Goal: Information Seeking & Learning: Obtain resource

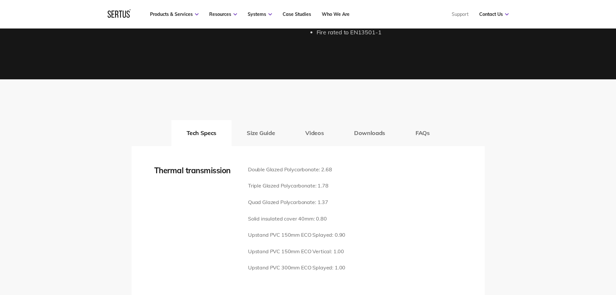
scroll to position [808, 0]
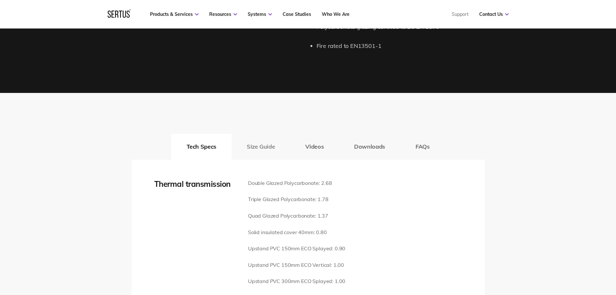
click at [255, 136] on button "Size Guide" at bounding box center [260, 147] width 59 height 26
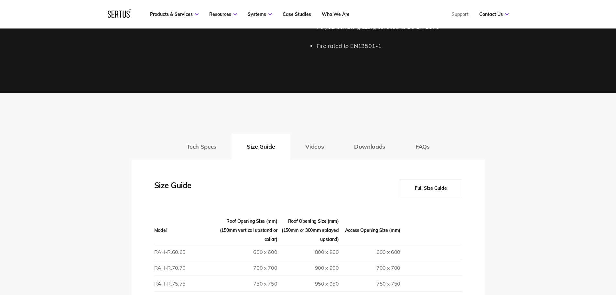
click at [307, 135] on button "Videos" at bounding box center [314, 147] width 49 height 26
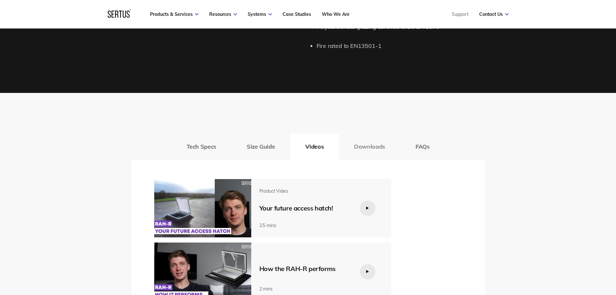
click at [366, 139] on button "Downloads" at bounding box center [369, 147] width 61 height 26
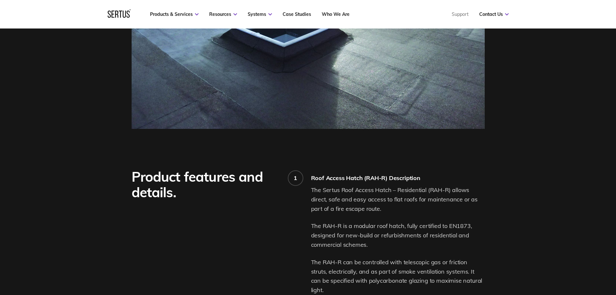
scroll to position [216, 0]
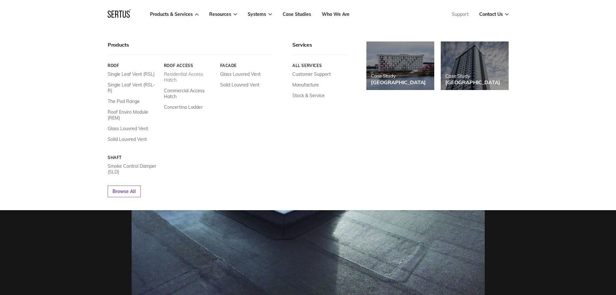
click at [188, 73] on link "Residential Access Hatch" at bounding box center [189, 77] width 51 height 12
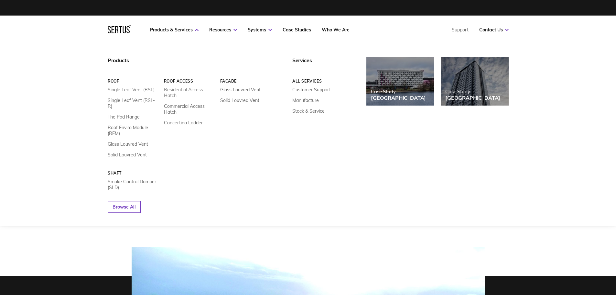
click at [186, 89] on link "Residential Access Hatch" at bounding box center [189, 93] width 51 height 12
click at [176, 89] on link "Residential Access Hatch" at bounding box center [189, 93] width 51 height 12
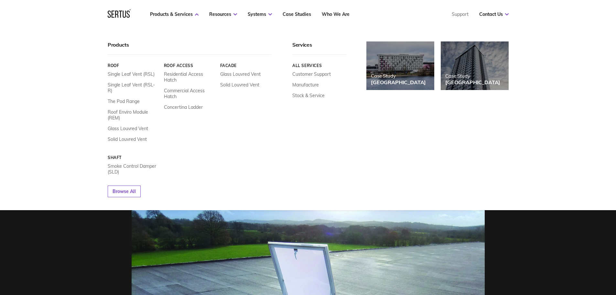
scroll to position [54, 0]
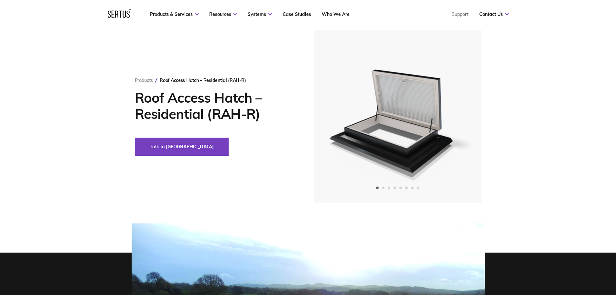
scroll to position [0, 0]
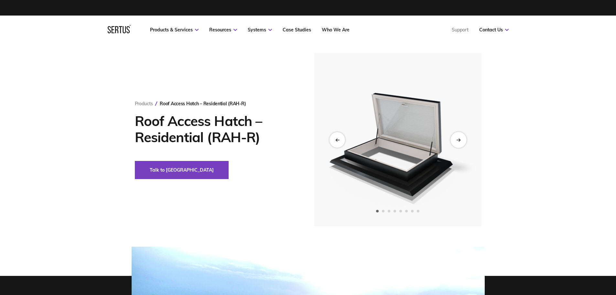
click at [459, 140] on icon "Next slide" at bounding box center [458, 140] width 4 height 0
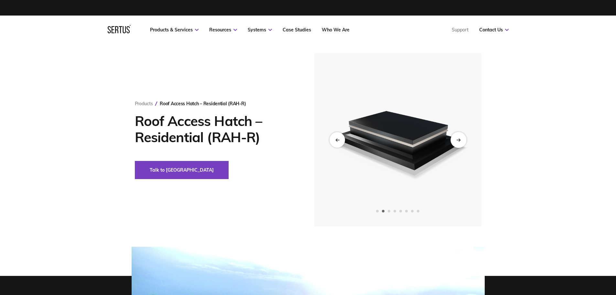
click at [459, 140] on icon "Next slide" at bounding box center [458, 140] width 4 height 0
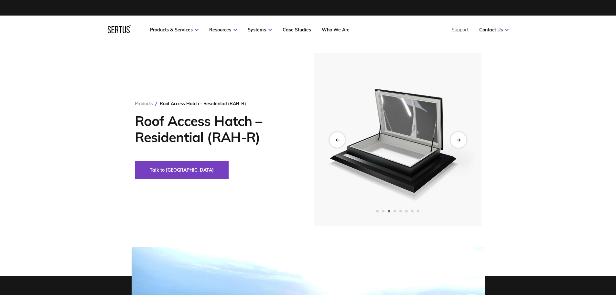
click at [459, 140] on icon "Next slide" at bounding box center [458, 140] width 4 height 0
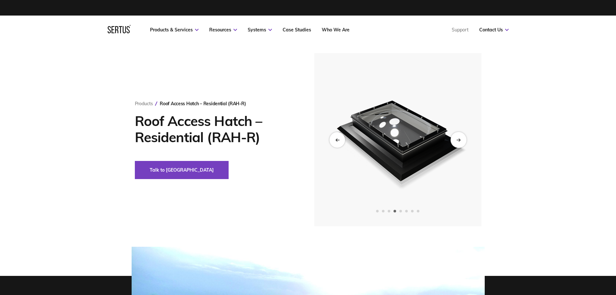
click at [459, 140] on icon "Next slide" at bounding box center [458, 140] width 4 height 0
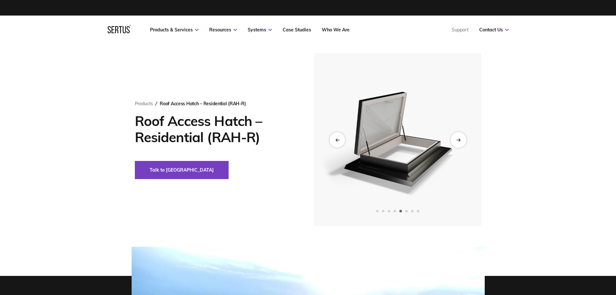
click at [459, 140] on icon "Next slide" at bounding box center [458, 140] width 4 height 0
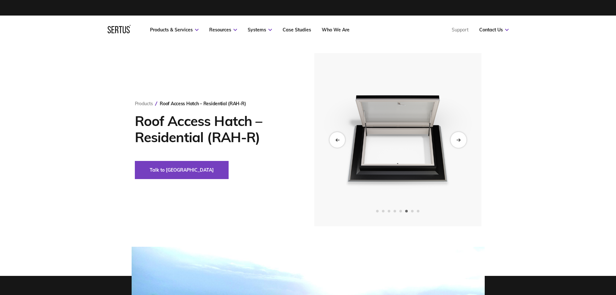
click at [459, 140] on icon "Next slide" at bounding box center [458, 140] width 4 height 0
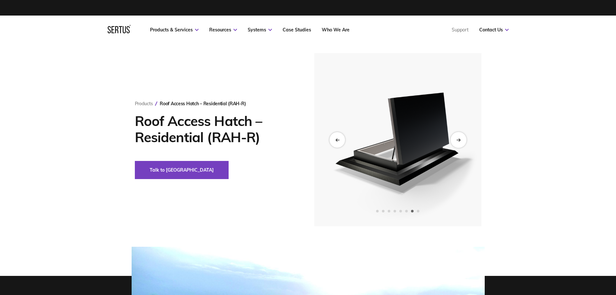
click at [459, 140] on icon "Next slide" at bounding box center [458, 140] width 4 height 0
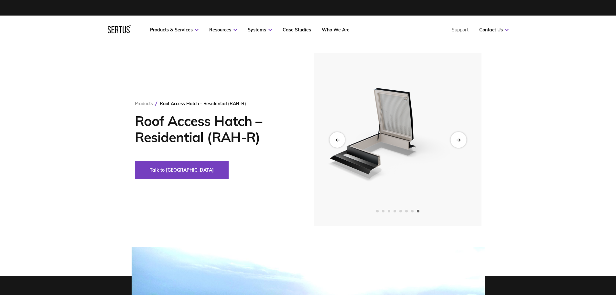
click at [459, 140] on icon "Next slide" at bounding box center [458, 140] width 4 height 0
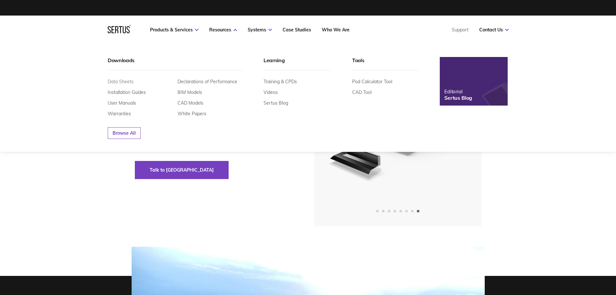
click at [124, 81] on link "Data Sheets" at bounding box center [121, 82] width 26 height 6
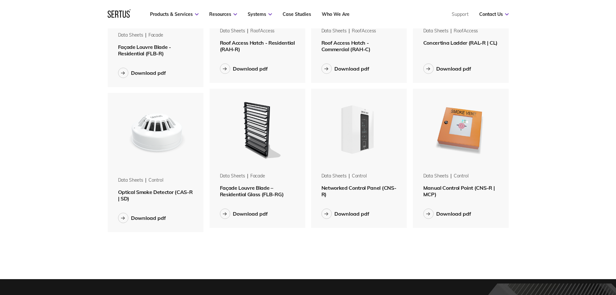
scroll to position [808, 0]
